Goal: Transaction & Acquisition: Purchase product/service

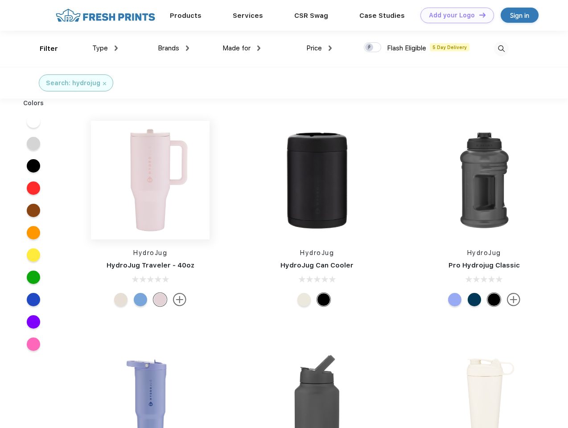
scroll to position [0, 0]
click at [454, 15] on link "Add your Logo Design Tool" at bounding box center [457, 16] width 74 height 16
click at [0, 0] on div "Design Tool" at bounding box center [0, 0] width 0 height 0
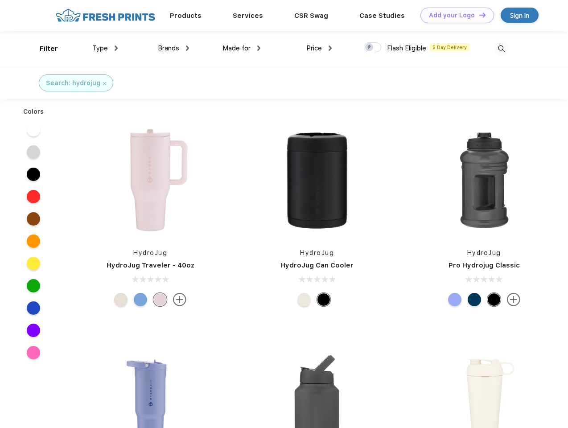
click at [478, 15] on link "Add your Logo Design Tool" at bounding box center [457, 16] width 74 height 16
click at [43, 49] on div "Filter" at bounding box center [49, 49] width 18 height 10
click at [105, 48] on span "Type" at bounding box center [100, 48] width 16 height 8
click at [173, 48] on span "Brands" at bounding box center [168, 48] width 21 height 8
click at [242, 48] on span "Made for" at bounding box center [236, 48] width 28 height 8
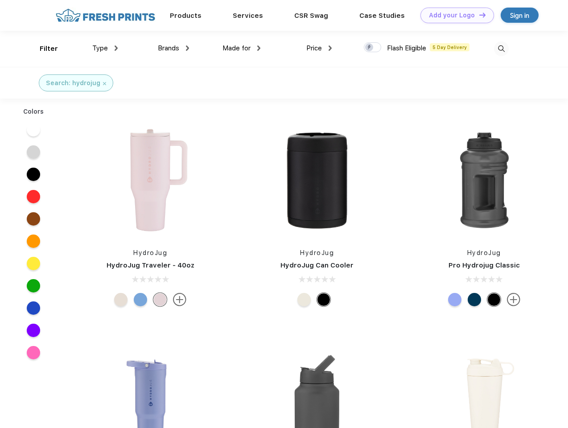
click at [319, 48] on span "Price" at bounding box center [314, 48] width 16 height 8
click at [373, 48] on div at bounding box center [372, 47] width 17 height 10
click at [369, 48] on input "checkbox" at bounding box center [367, 45] width 6 height 6
click at [501, 49] on img at bounding box center [501, 48] width 15 height 15
